Goal: Task Accomplishment & Management: Use online tool/utility

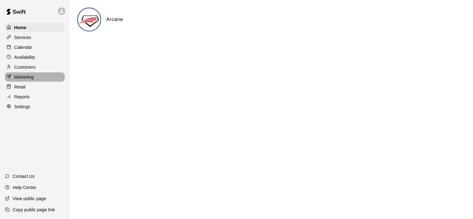
click at [27, 80] on p "Marketing" at bounding box center [24, 77] width 20 height 6
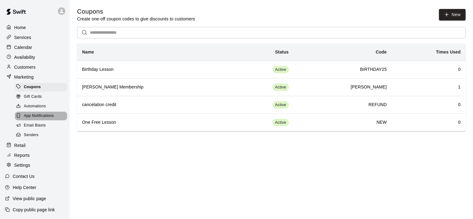
click at [53, 119] on span "App Notifications" at bounding box center [39, 116] width 30 height 6
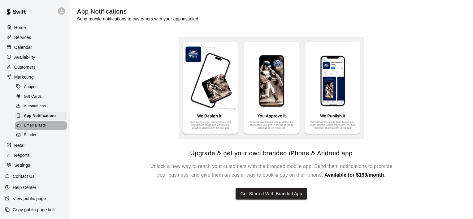
click at [45, 128] on span "Email Blasts" at bounding box center [35, 126] width 22 height 6
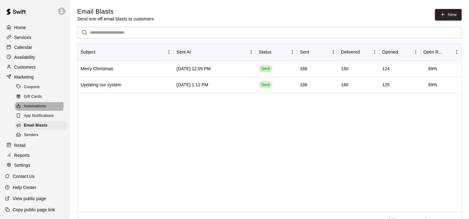
click at [36, 110] on span "Automations" at bounding box center [35, 106] width 22 height 6
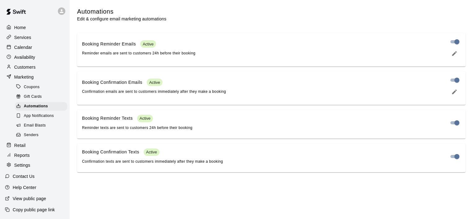
click at [29, 150] on div "Retail" at bounding box center [35, 145] width 60 height 9
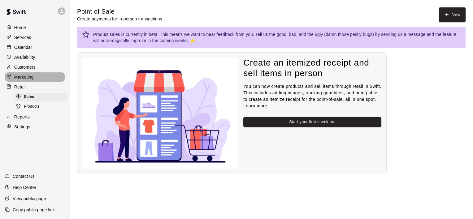
click at [31, 80] on p "Marketing" at bounding box center [24, 77] width 20 height 6
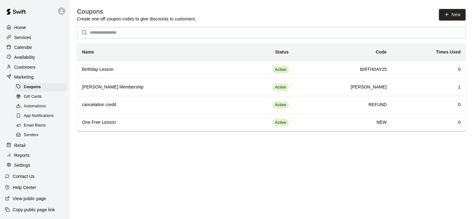
click at [33, 129] on span "Email Blasts" at bounding box center [35, 126] width 22 height 6
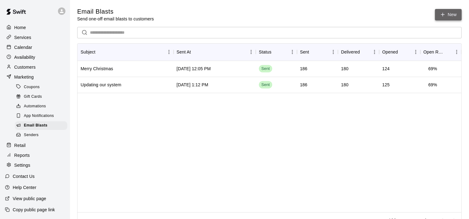
click at [447, 14] on link "New" at bounding box center [448, 14] width 27 height 11
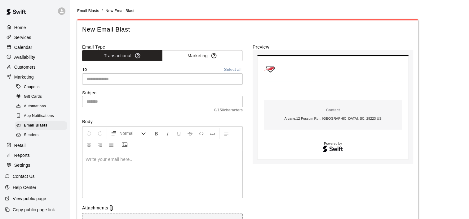
click at [237, 68] on button "Select all" at bounding box center [233, 69] width 20 height 7
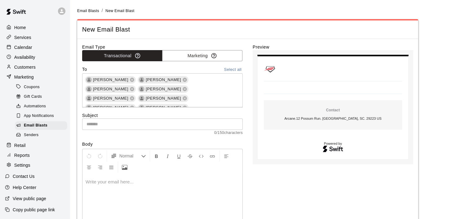
click at [180, 124] on input "text" at bounding box center [162, 124] width 161 height 11
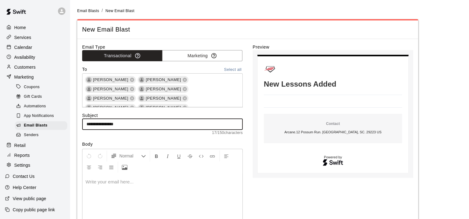
type input "**********"
click at [121, 180] on p at bounding box center [163, 182] width 154 height 6
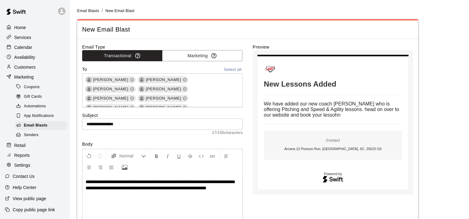
drag, startPoint x: 94, startPoint y: 193, endPoint x: 95, endPoint y: 207, distance: 13.8
click at [139, 188] on span "**********" at bounding box center [160, 185] width 149 height 11
click at [101, 191] on p "**********" at bounding box center [163, 185] width 154 height 12
click at [26, 49] on p "Calendar" at bounding box center [23, 47] width 18 height 6
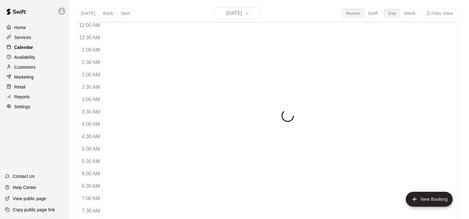
scroll to position [320, 0]
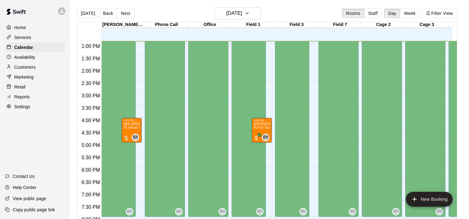
drag, startPoint x: 413, startPoint y: 11, endPoint x: 366, endPoint y: 7, distance: 46.9
click at [413, 11] on button "Week" at bounding box center [410, 13] width 20 height 9
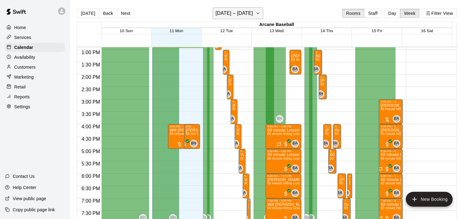
click at [258, 13] on icon "button" at bounding box center [257, 13] width 5 height 7
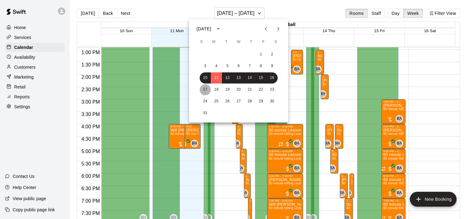
click at [204, 89] on button "17" at bounding box center [205, 89] width 11 height 11
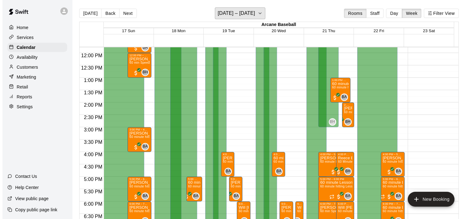
scroll to position [289, 0]
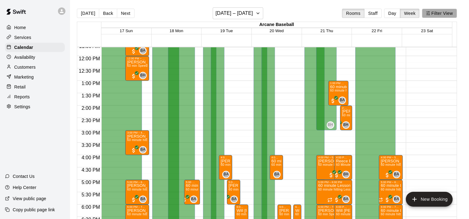
click at [435, 15] on button "Filter View" at bounding box center [439, 13] width 35 height 9
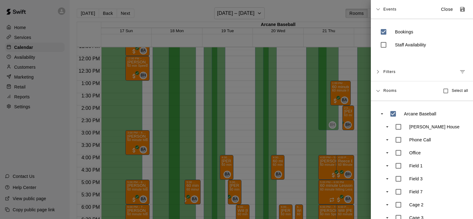
click at [382, 9] on div "Events Close" at bounding box center [422, 9] width 102 height 19
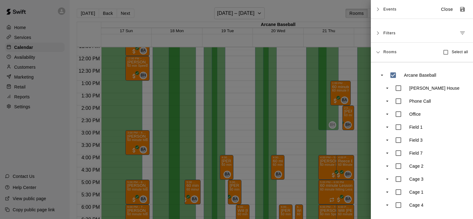
scroll to position [3, 0]
click at [382, 49] on div "Rooms Select all" at bounding box center [422, 53] width 102 height 20
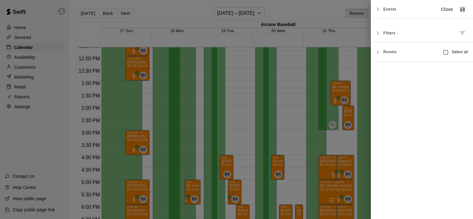
scroll to position [0, 0]
click at [378, 32] on icon at bounding box center [378, 33] width 2 height 4
click at [378, 32] on icon at bounding box center [378, 33] width 4 height 4
click at [384, 10] on span "Events" at bounding box center [390, 9] width 13 height 11
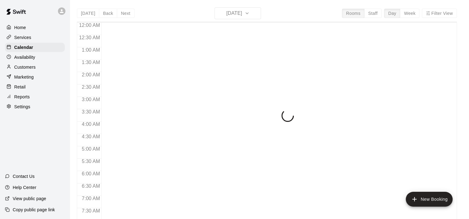
scroll to position [320, 0]
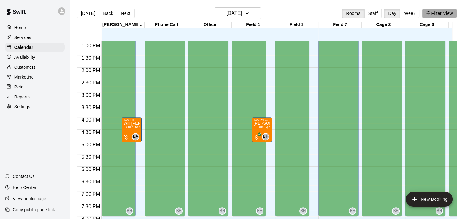
click at [443, 13] on button "Filter View" at bounding box center [439, 13] width 35 height 9
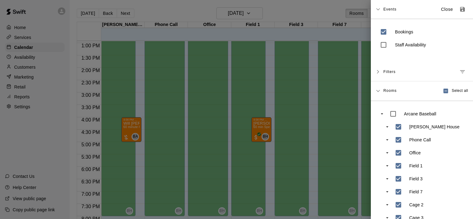
click at [385, 8] on span "Events" at bounding box center [390, 9] width 13 height 11
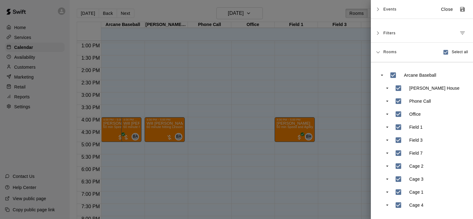
click at [326, 5] on div at bounding box center [236, 109] width 473 height 219
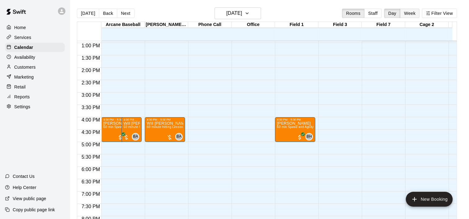
click at [412, 9] on button "Week" at bounding box center [410, 13] width 20 height 9
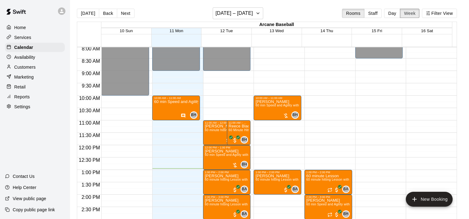
scroll to position [186, 0]
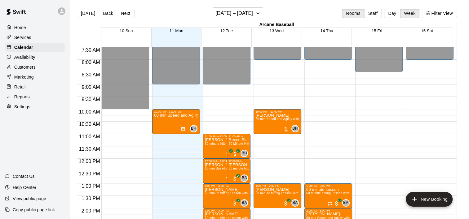
click at [27, 80] on p "Marketing" at bounding box center [24, 77] width 20 height 6
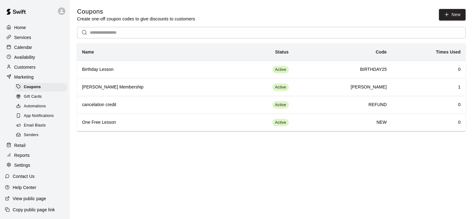
click at [46, 130] on div "Email Blasts" at bounding box center [41, 125] width 52 height 9
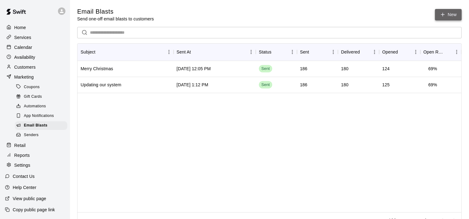
click at [449, 15] on link "New" at bounding box center [448, 14] width 27 height 11
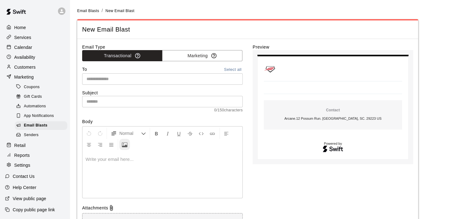
click at [123, 147] on icon "Upload Image" at bounding box center [125, 145] width 6 height 6
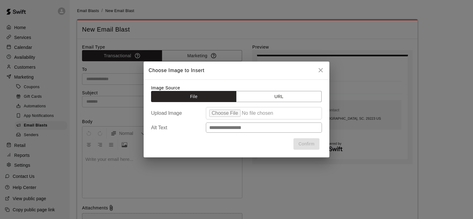
click at [226, 113] on input "file" at bounding box center [264, 113] width 116 height 12
click at [229, 115] on input "file" at bounding box center [264, 113] width 116 height 12
click at [321, 71] on icon "close" at bounding box center [320, 70] width 7 height 7
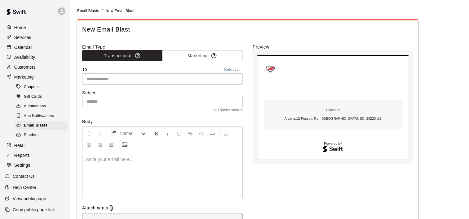
click at [232, 68] on button "Select all" at bounding box center [233, 69] width 20 height 7
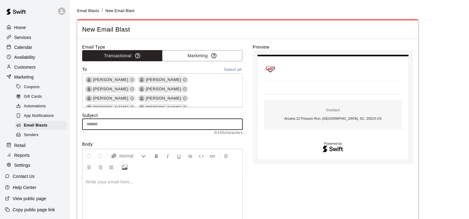
click at [183, 125] on input "text" at bounding box center [162, 124] width 161 height 11
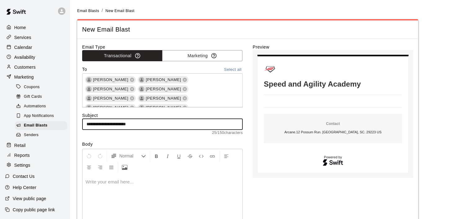
type input "**********"
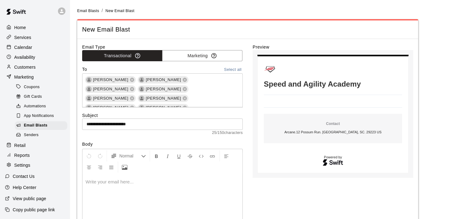
click at [121, 182] on p at bounding box center [163, 182] width 154 height 6
click at [125, 169] on icon "Upload Image" at bounding box center [125, 168] width 6 height 6
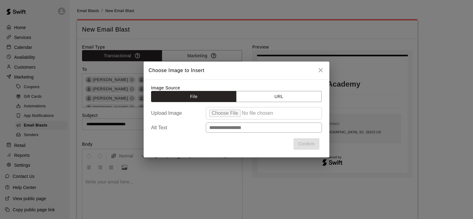
click at [231, 112] on input "file" at bounding box center [264, 113] width 116 height 12
click at [223, 110] on input "file" at bounding box center [264, 113] width 116 height 12
drag, startPoint x: 322, startPoint y: 70, endPoint x: 317, endPoint y: 68, distance: 5.3
click at [321, 70] on icon "close" at bounding box center [320, 70] width 7 height 7
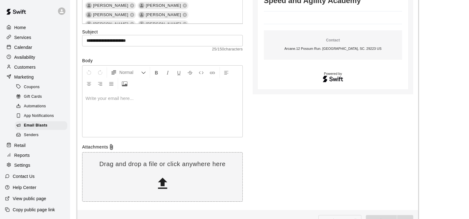
scroll to position [93, 0]
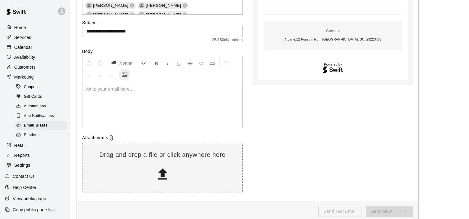
click at [124, 77] on icon "Upload Image" at bounding box center [125, 75] width 6 height 6
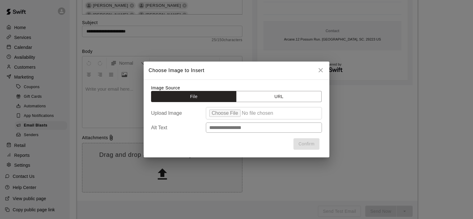
click at [224, 113] on input "file" at bounding box center [264, 113] width 116 height 12
type input "**********"
click at [309, 143] on button "Confirm" at bounding box center [307, 144] width 26 height 11
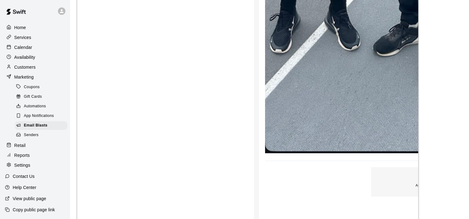
scroll to position [693, 0]
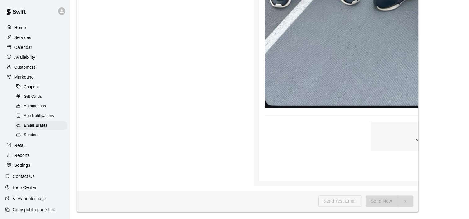
drag, startPoint x: 297, startPoint y: 131, endPoint x: 252, endPoint y: 136, distance: 46.2
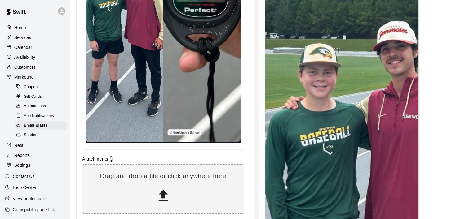
scroll to position [310, 0]
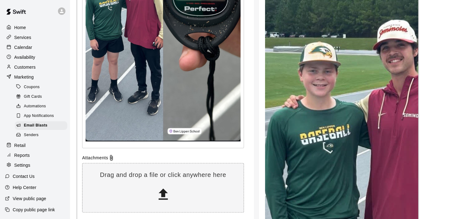
click at [110, 143] on div at bounding box center [162, 7] width 161 height 284
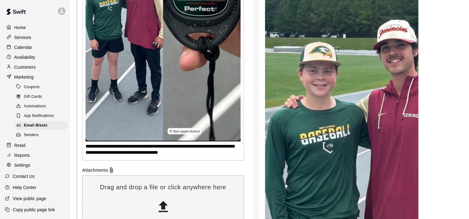
click at [177, 151] on p "**********" at bounding box center [163, 12] width 155 height 287
click at [181, 152] on p "**********" at bounding box center [163, 12] width 155 height 287
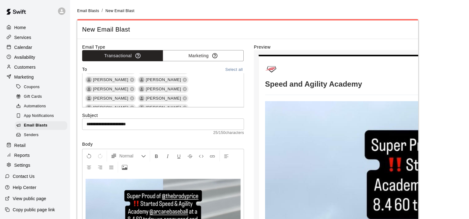
scroll to position [1132, 0]
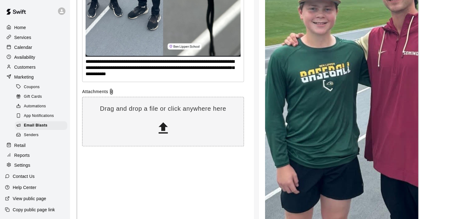
scroll to position [372, 0]
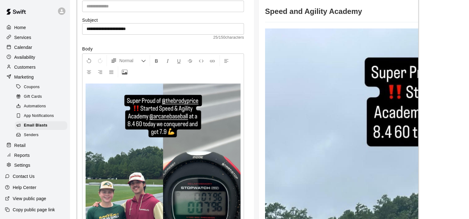
scroll to position [0, 0]
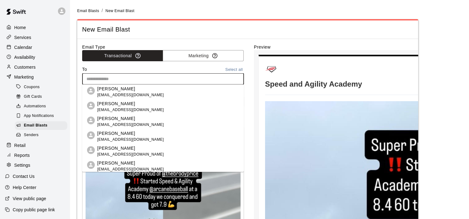
click at [126, 79] on input "text" at bounding box center [162, 79] width 157 height 8
type input "***"
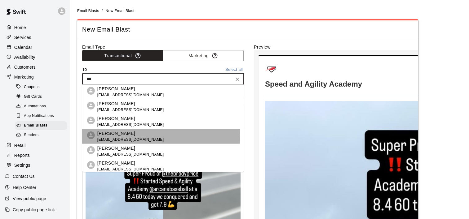
click at [128, 134] on p "[PERSON_NAME]" at bounding box center [130, 133] width 67 height 7
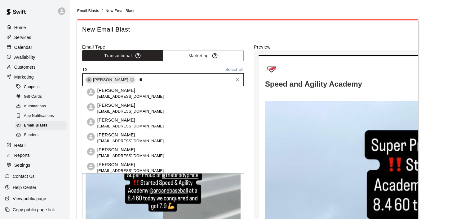
type input "***"
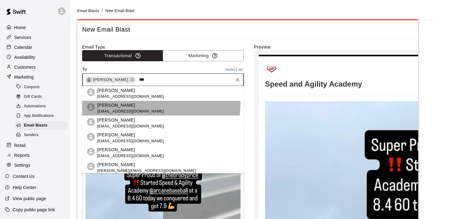
click at [143, 103] on p "[PERSON_NAME]" at bounding box center [130, 105] width 67 height 7
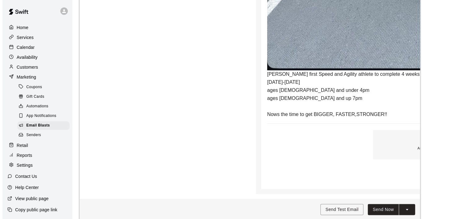
scroll to position [746, 0]
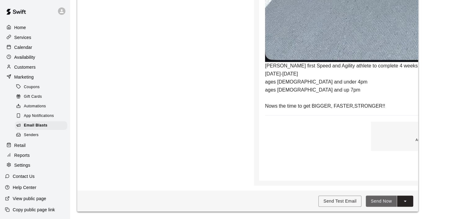
click at [387, 202] on button "Send Now" at bounding box center [381, 201] width 31 height 11
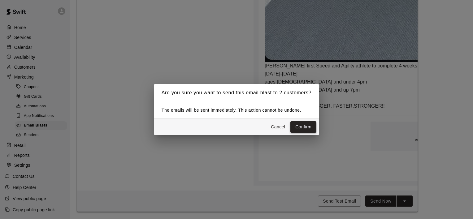
click at [306, 127] on button "Confirm" at bounding box center [304, 126] width 26 height 11
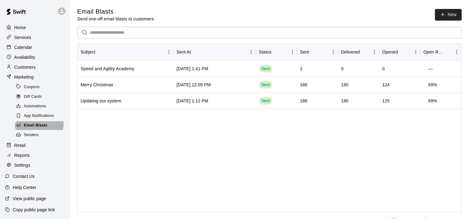
click at [29, 129] on span "Email Blasts" at bounding box center [36, 126] width 24 height 6
click at [447, 15] on link "New" at bounding box center [448, 14] width 27 height 11
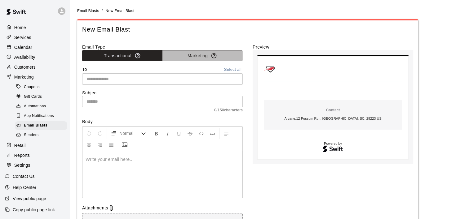
click at [200, 56] on button "Marketing" at bounding box center [202, 55] width 80 height 11
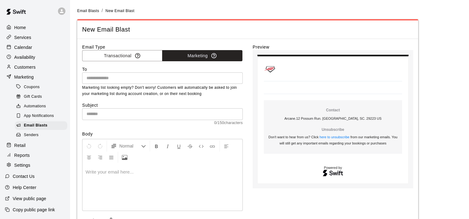
click at [88, 172] on p at bounding box center [163, 172] width 154 height 6
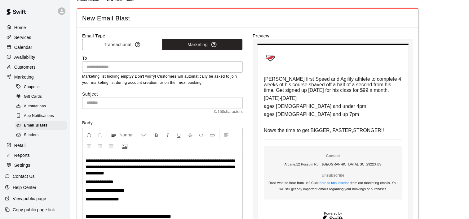
click at [175, 169] on span "**********" at bounding box center [160, 167] width 149 height 17
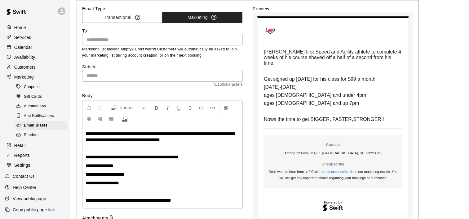
scroll to position [129, 0]
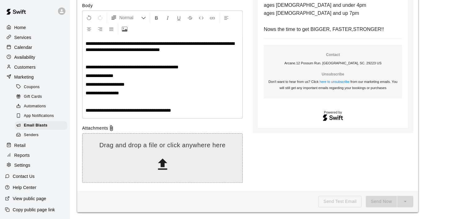
click at [163, 161] on icon at bounding box center [162, 164] width 9 height 11
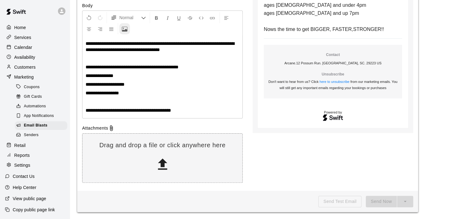
click at [125, 29] on icon "Upload Image" at bounding box center [125, 29] width 6 height 6
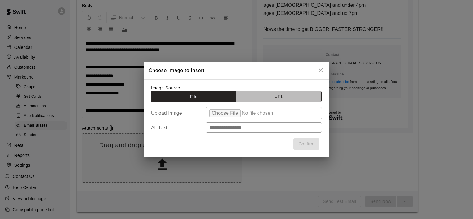
click at [261, 100] on button "URL" at bounding box center [279, 96] width 86 height 11
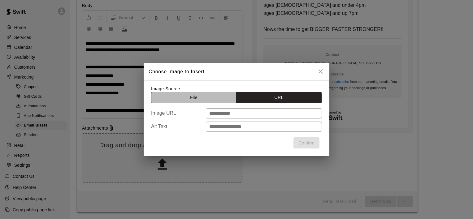
click at [209, 93] on button "File" at bounding box center [194, 97] width 86 height 11
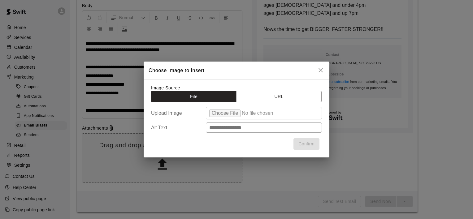
click at [228, 114] on input "file" at bounding box center [264, 113] width 116 height 12
click at [226, 114] on input "file" at bounding box center [264, 113] width 116 height 12
click at [219, 115] on input "file" at bounding box center [264, 113] width 116 height 12
type input "**********"
click at [301, 147] on button "Confirm" at bounding box center [307, 144] width 26 height 11
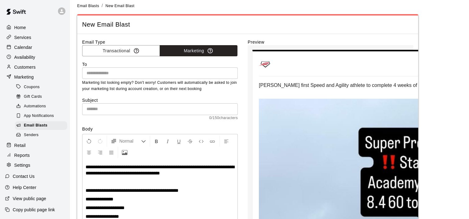
scroll to position [5, 0]
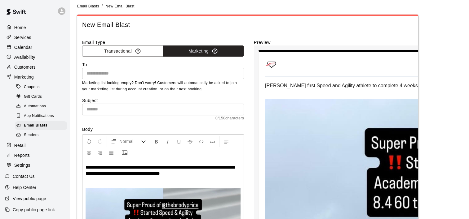
click at [138, 109] on input "text" at bounding box center [163, 109] width 162 height 11
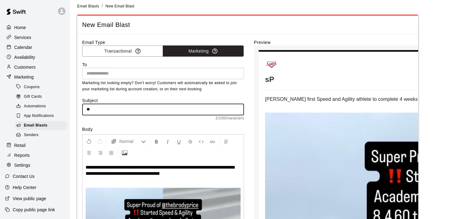
type input "*"
type input "**********"
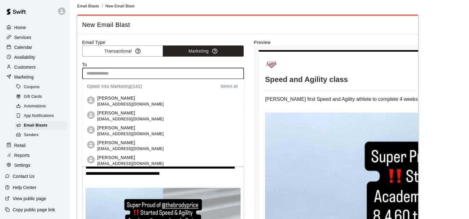
click at [124, 72] on input "text" at bounding box center [162, 74] width 157 height 8
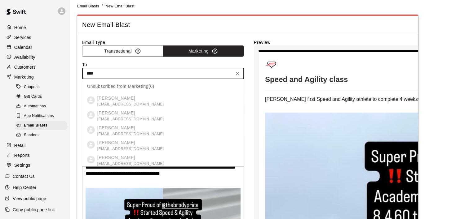
click at [127, 117] on ul "Unsubscribed from Marketing ( 6 ) [PERSON_NAME] [EMAIL_ADDRESS][DOMAIN_NAME] [P…" at bounding box center [163, 131] width 162 height 104
type input "*"
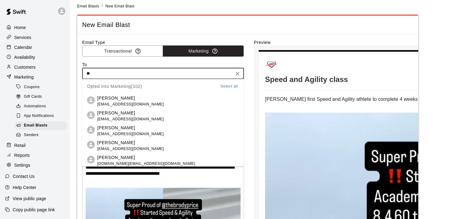
type input "***"
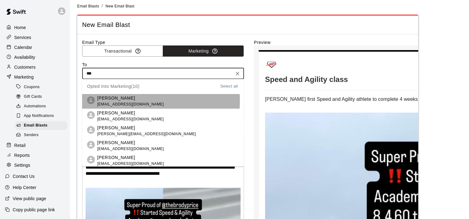
click at [124, 101] on p "[PERSON_NAME]" at bounding box center [130, 98] width 67 height 7
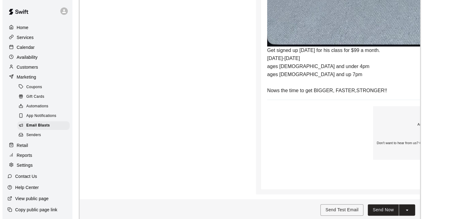
scroll to position [789, 0]
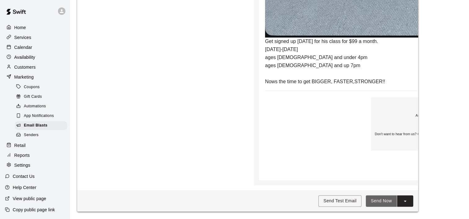
click at [378, 202] on button "Send Now" at bounding box center [381, 201] width 31 height 11
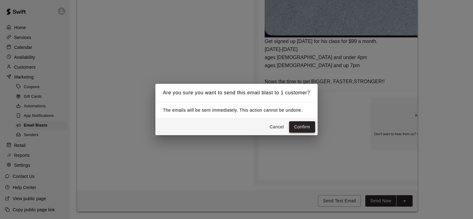
click at [297, 129] on button "Confirm" at bounding box center [302, 126] width 26 height 11
